Goal: Communication & Community: Answer question/provide support

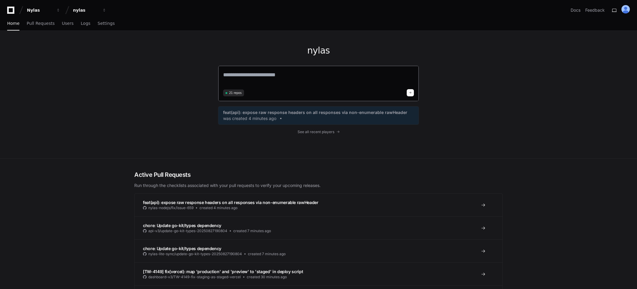
click at [295, 77] on textarea at bounding box center [318, 79] width 191 height 17
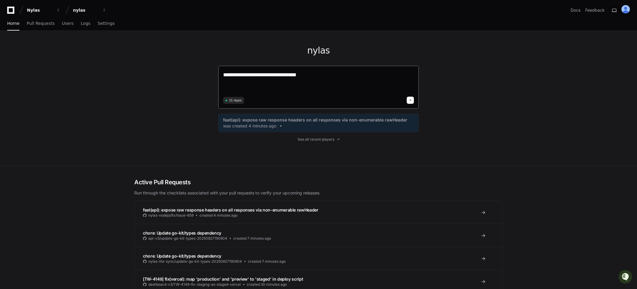
paste textarea "**********"
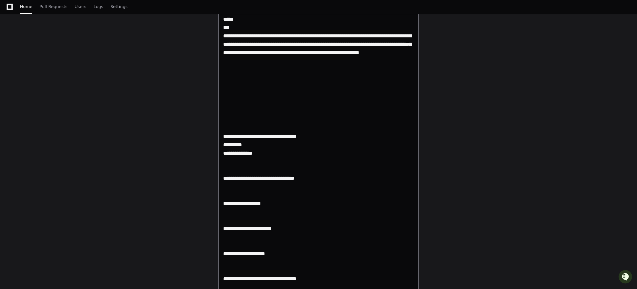
scroll to position [1664, 0]
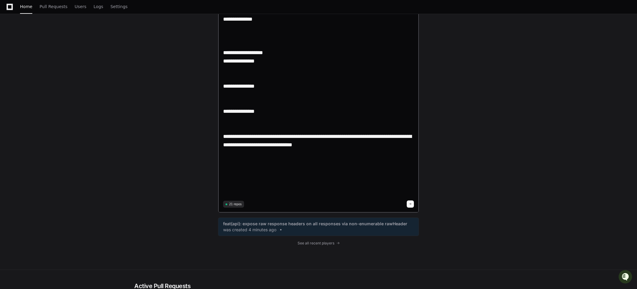
paste textarea "**********"
type textarea "**********"
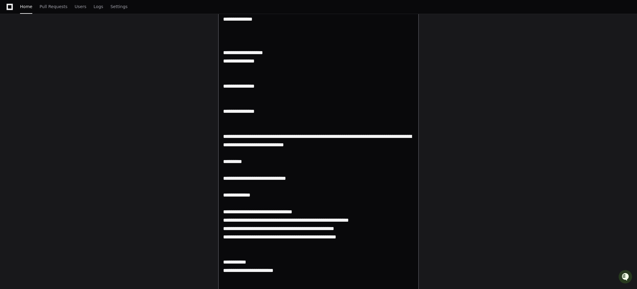
scroll to position [0, 0]
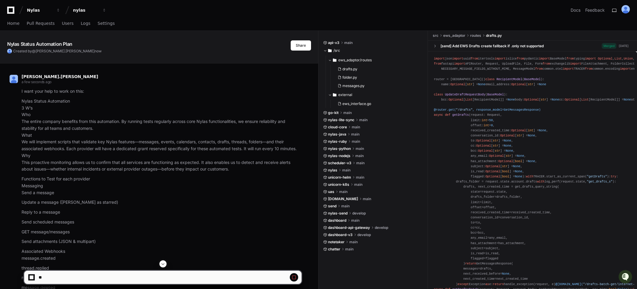
click at [26, 100] on p "Nylas Status Automation 3 W’s Who The entire company benefits from this automat…" at bounding box center [162, 135] width 280 height 75
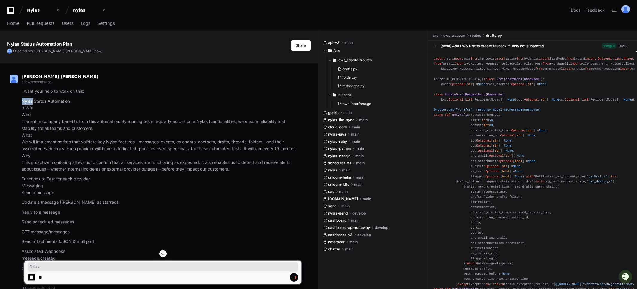
drag, startPoint x: 26, startPoint y: 100, endPoint x: 31, endPoint y: 101, distance: 5.1
click at [31, 101] on p "Nylas Status Automation 3 W’s Who The entire company benefits from this automat…" at bounding box center [162, 135] width 280 height 75
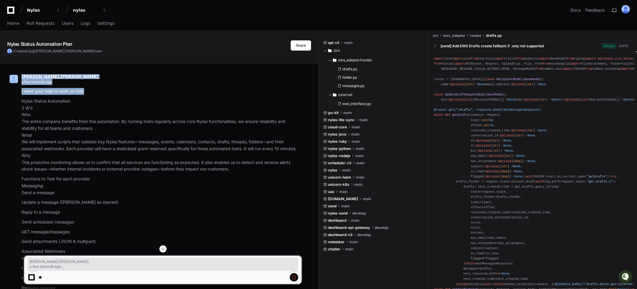
drag, startPoint x: 20, startPoint y: 91, endPoint x: 85, endPoint y: 92, distance: 64.6
click at [77, 93] on p "I want your help to work on this:" at bounding box center [162, 91] width 280 height 7
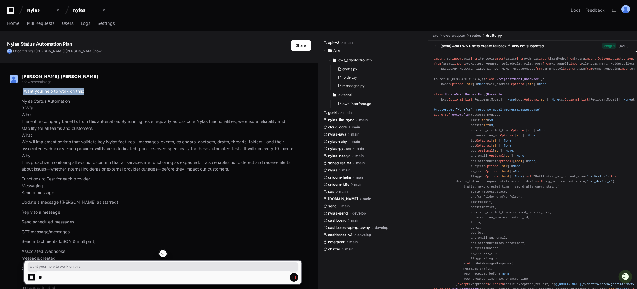
drag, startPoint x: 82, startPoint y: 91, endPoint x: 22, endPoint y: 93, distance: 59.6
click at [22, 93] on p "I want your help to work on this:" at bounding box center [162, 91] width 280 height 7
click at [30, 92] on p "I want your help to work on this:" at bounding box center [162, 91] width 280 height 7
drag, startPoint x: 86, startPoint y: 91, endPoint x: 21, endPoint y: 93, distance: 65.3
click at [22, 93] on p "I want your help to work on this:" at bounding box center [162, 91] width 280 height 7
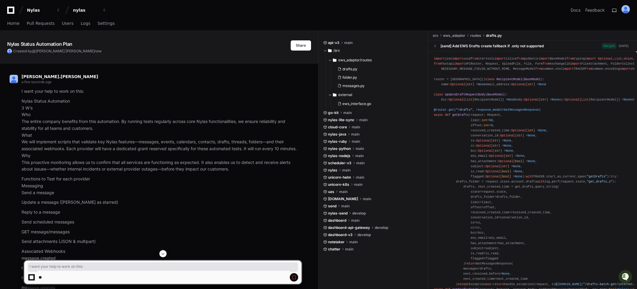
copy p "I want your help to work on this:"
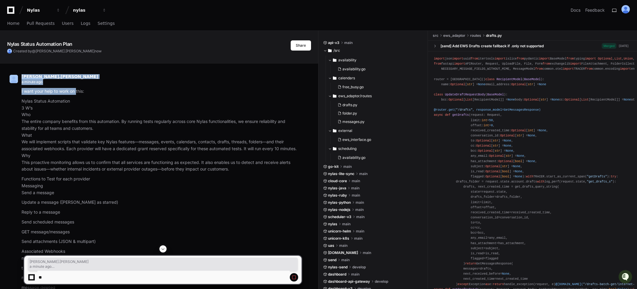
drag, startPoint x: 90, startPoint y: 89, endPoint x: 81, endPoint y: 93, distance: 10.4
click at [85, 92] on p "I want your help to work on this:" at bounding box center [162, 91] width 280 height 7
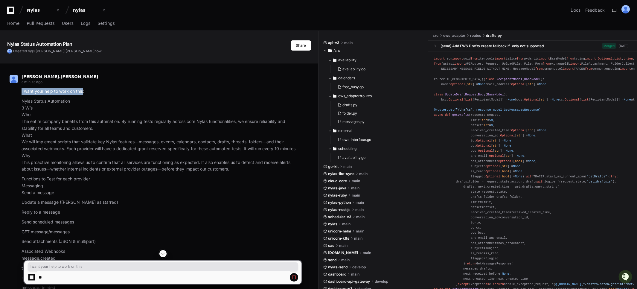
drag, startPoint x: 84, startPoint y: 90, endPoint x: 7, endPoint y: 89, distance: 77.2
copy p "I want your help to work on this"
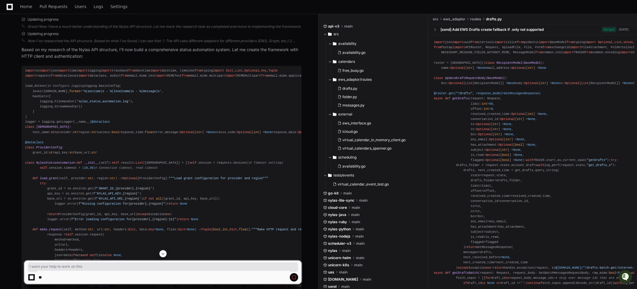
scroll to position [1029, 0]
click at [27, 68] on span "import" at bounding box center [30, 69] width 11 height 4
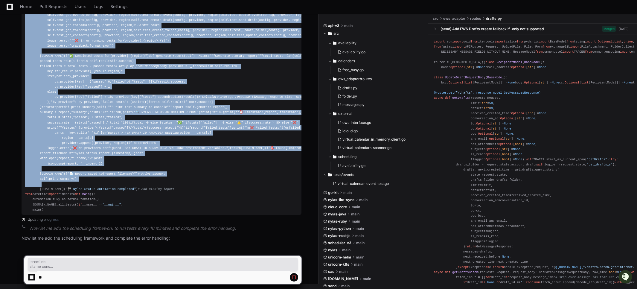
scroll to position [5292, 0]
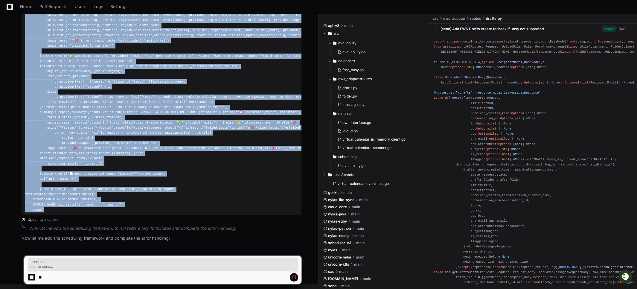
drag, startPoint x: 27, startPoint y: 68, endPoint x: 49, endPoint y: 208, distance: 142.1
copy article "import os import json import time import logging import traceback from datetime…"
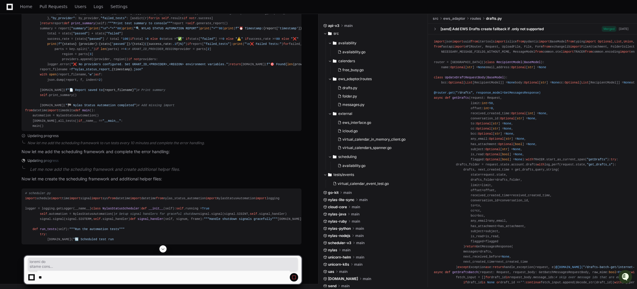
scroll to position [5468, 0]
